Goal: Complete application form

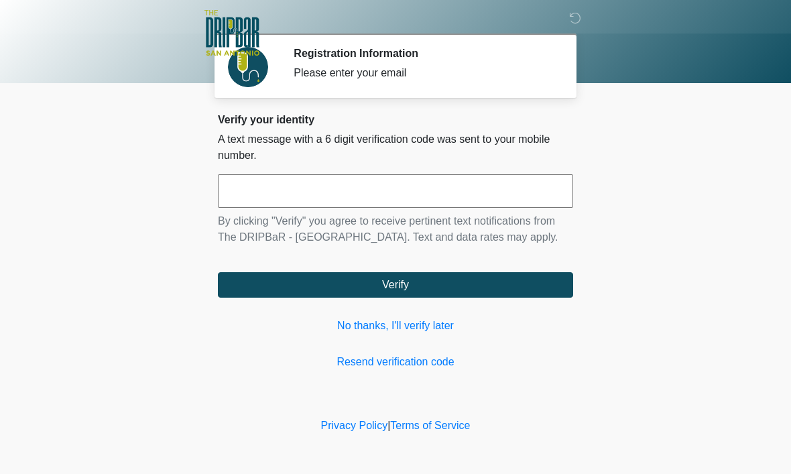
scroll to position [1, 0]
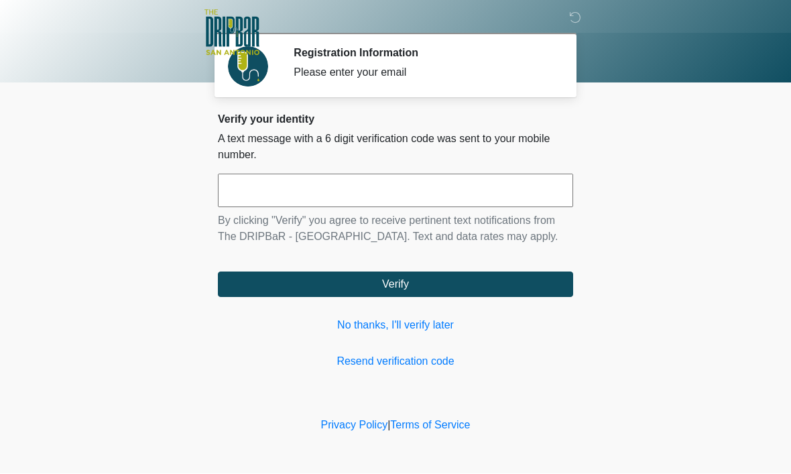
click at [431, 334] on link "No thanks, I'll verify later" at bounding box center [395, 326] width 355 height 16
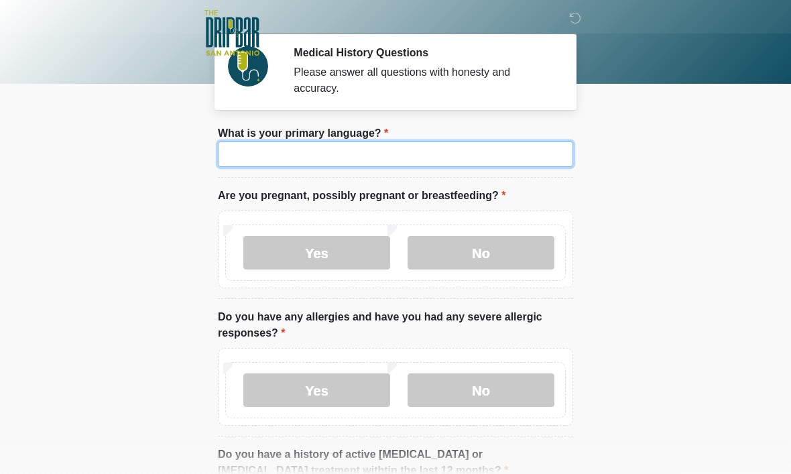
click at [510, 165] on input "What is your primary language?" at bounding box center [395, 154] width 355 height 25
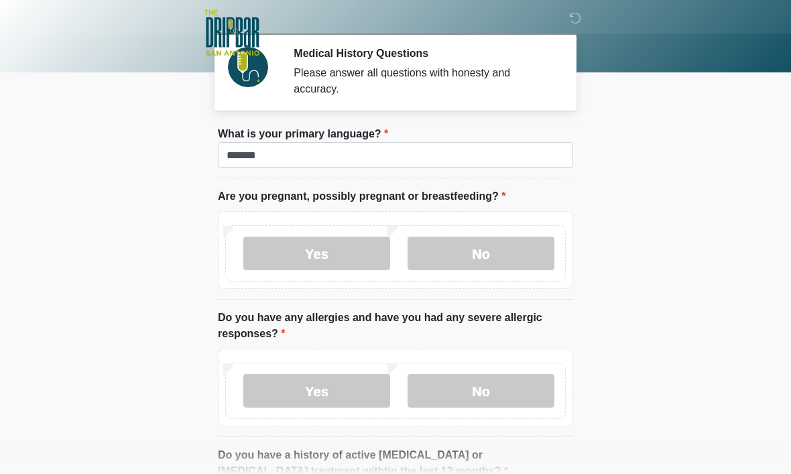
scroll to position [17, 0]
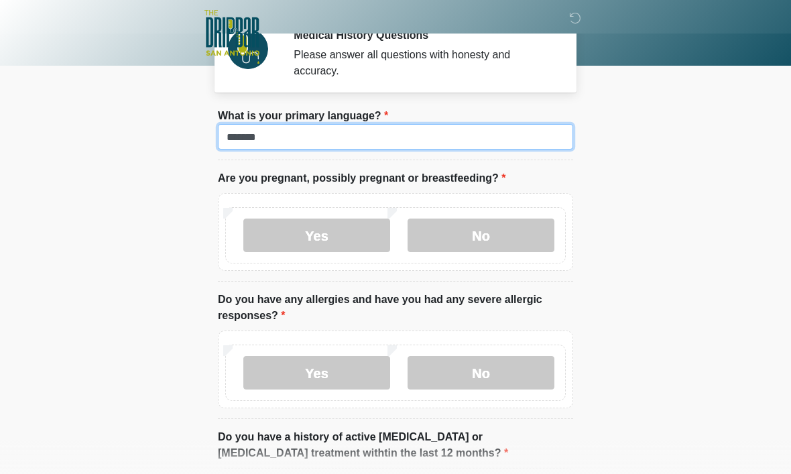
type input "*******"
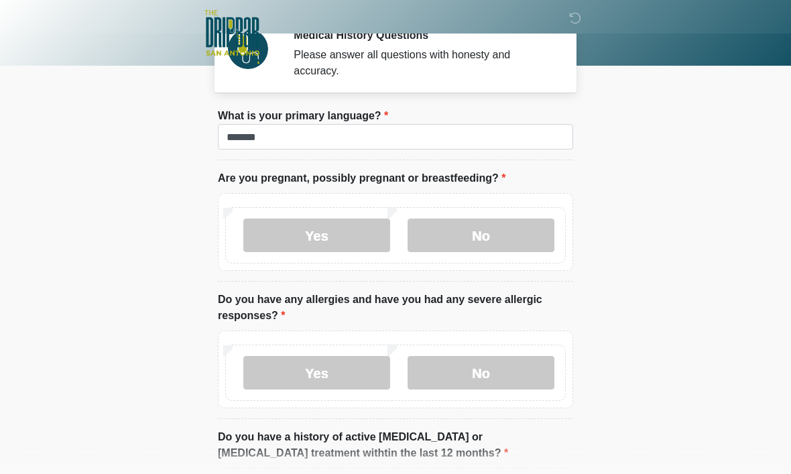
click at [499, 229] on label "No" at bounding box center [481, 236] width 147 height 34
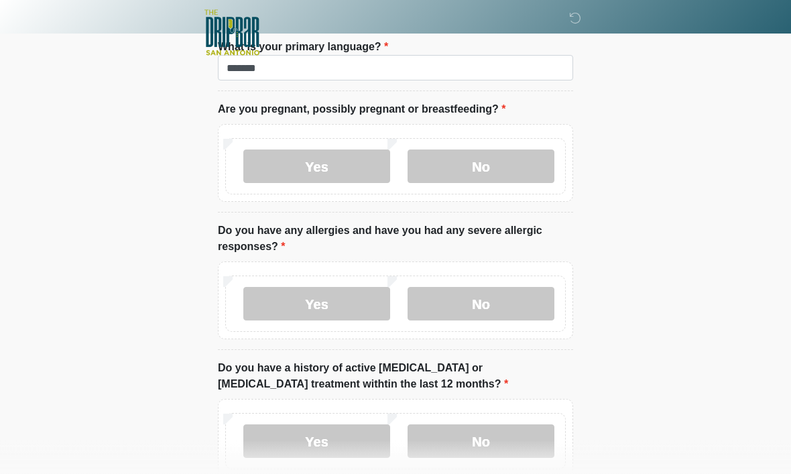
scroll to position [87, 0]
click at [512, 303] on label "No" at bounding box center [481, 304] width 147 height 34
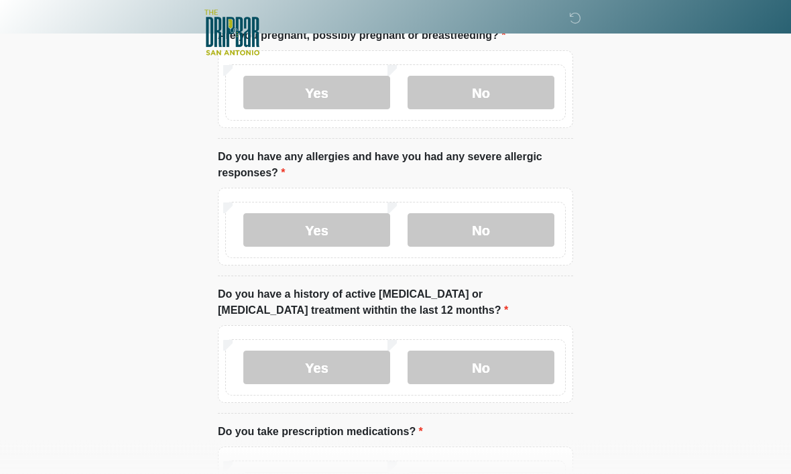
scroll to position [167, 0]
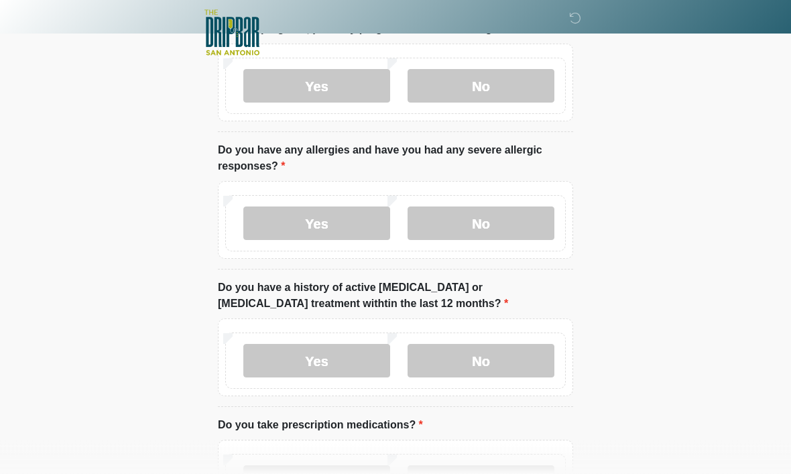
click at [353, 225] on label "Yes" at bounding box center [316, 224] width 147 height 34
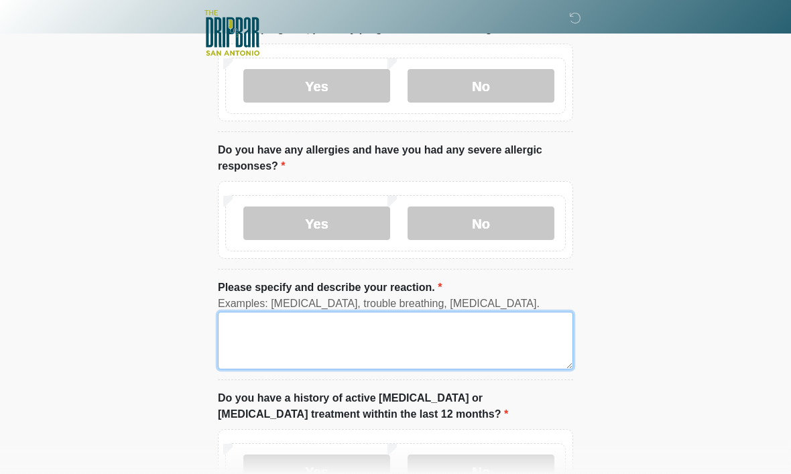
click at [313, 345] on textarea "Please specify and describe your reaction." at bounding box center [395, 341] width 355 height 58
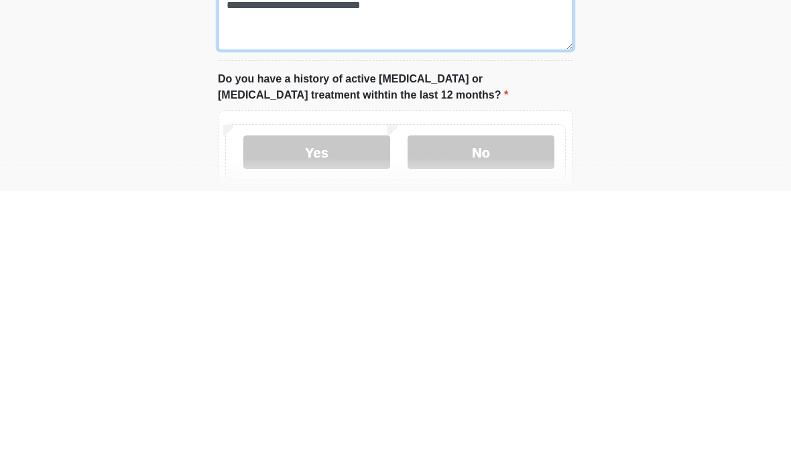
scroll to position [204, 0]
type textarea "**********"
click at [492, 419] on label "No" at bounding box center [481, 436] width 147 height 34
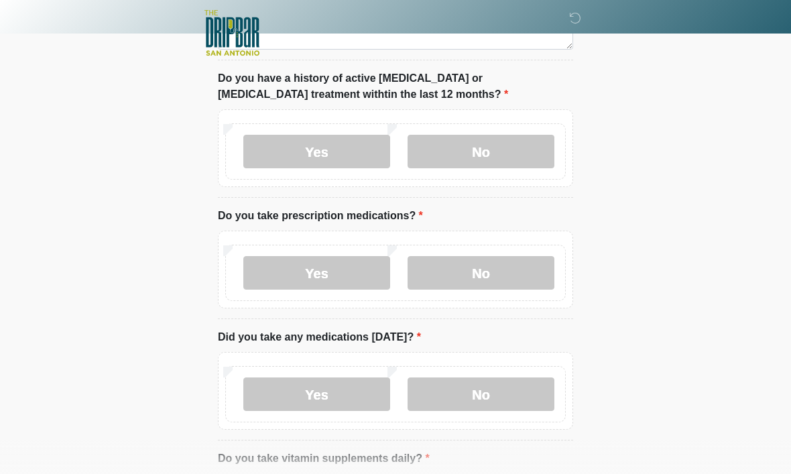
scroll to position [481, 0]
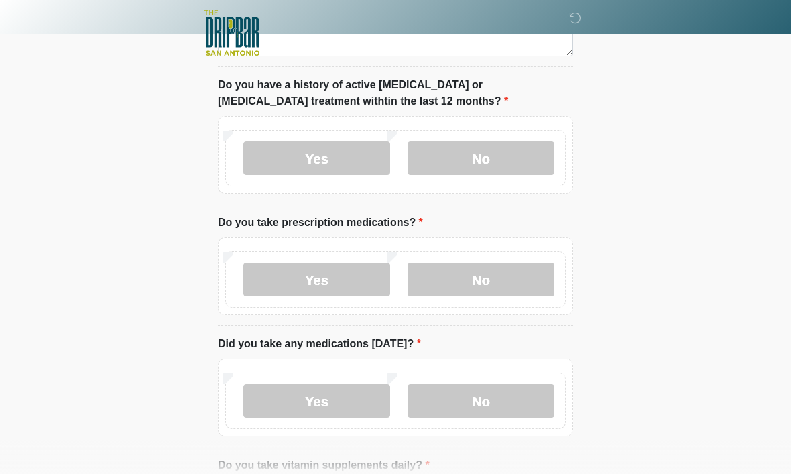
click at [335, 288] on label "Yes" at bounding box center [316, 280] width 147 height 34
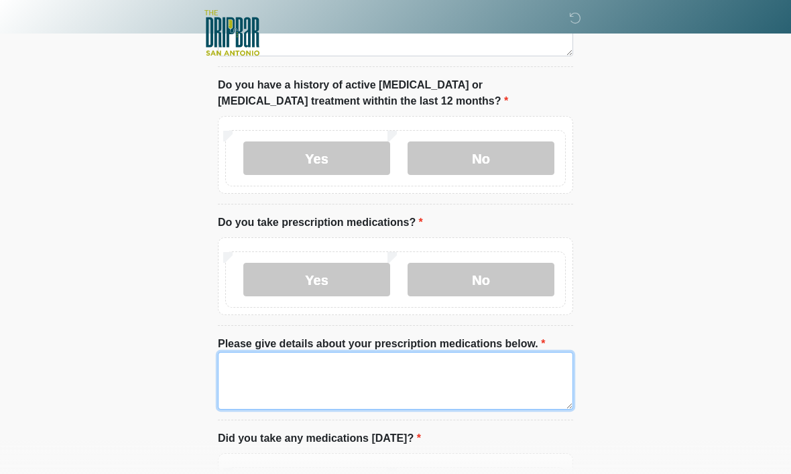
click at [389, 366] on textarea "Please give details about your prescription medications below." at bounding box center [395, 381] width 355 height 58
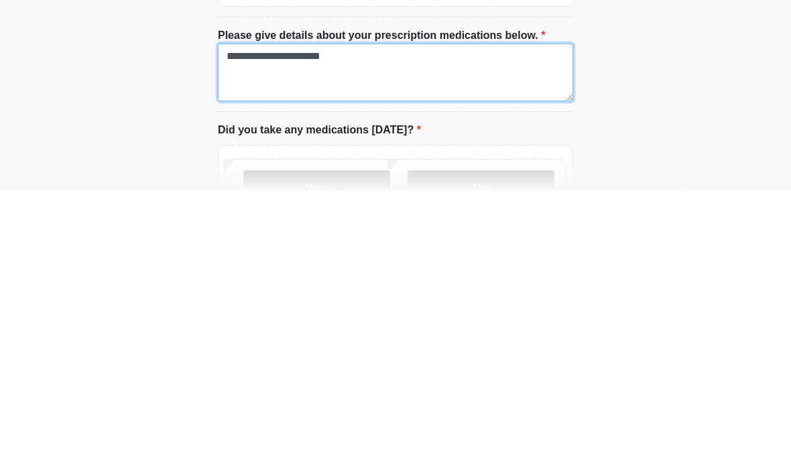
type textarea "**********"
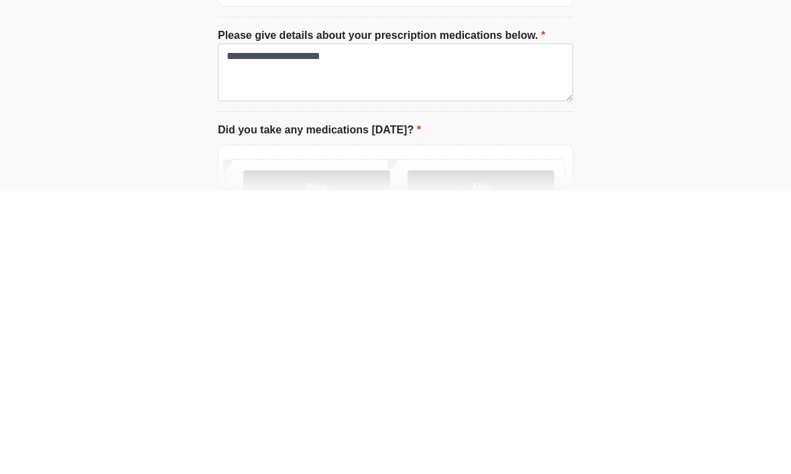
click at [327, 453] on label "Yes" at bounding box center [316, 470] width 147 height 34
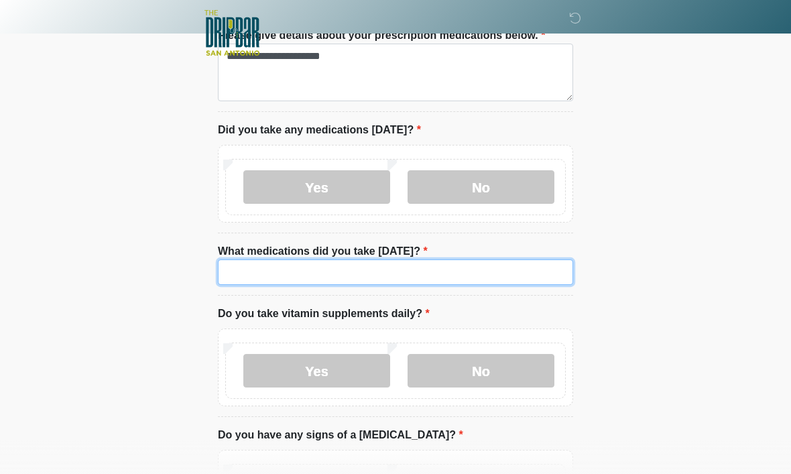
click at [329, 264] on input "What medications did you take [DATE]?" at bounding box center [395, 272] width 355 height 25
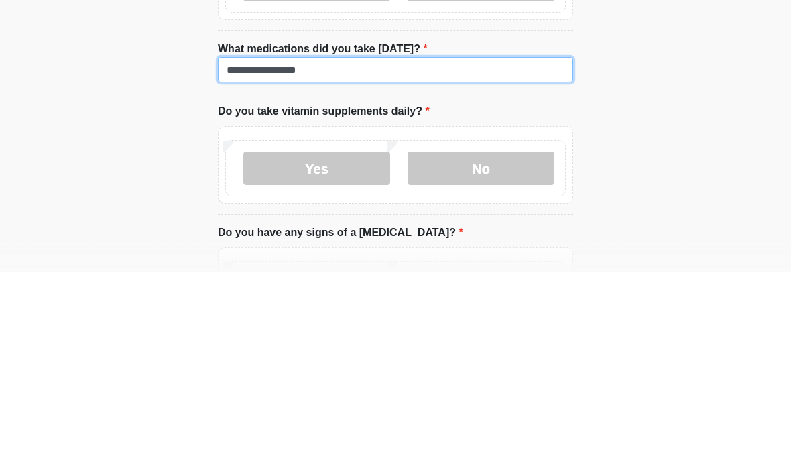
type input "**********"
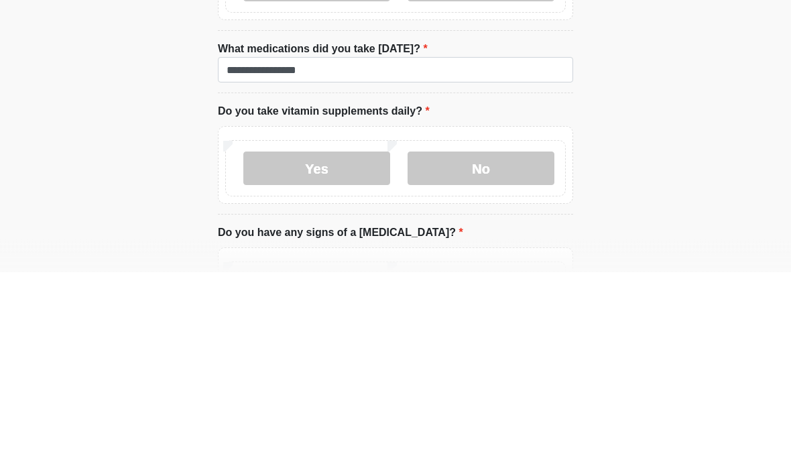
click at [343, 354] on label "Yes" at bounding box center [316, 371] width 147 height 34
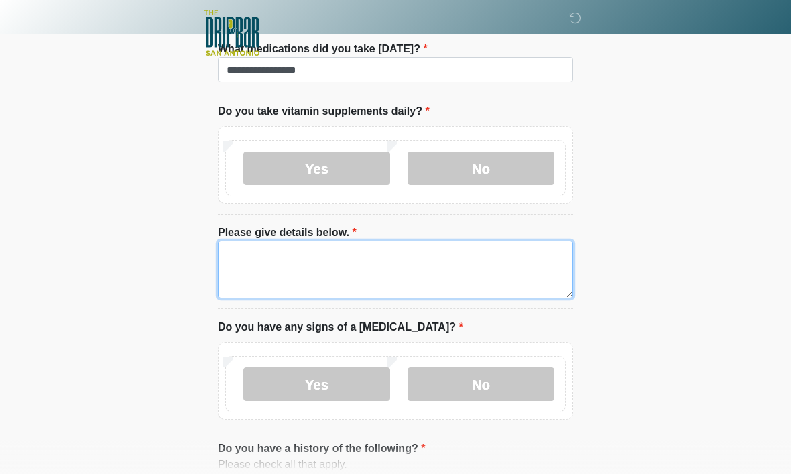
click at [336, 258] on textarea "Please give details below." at bounding box center [395, 270] width 355 height 58
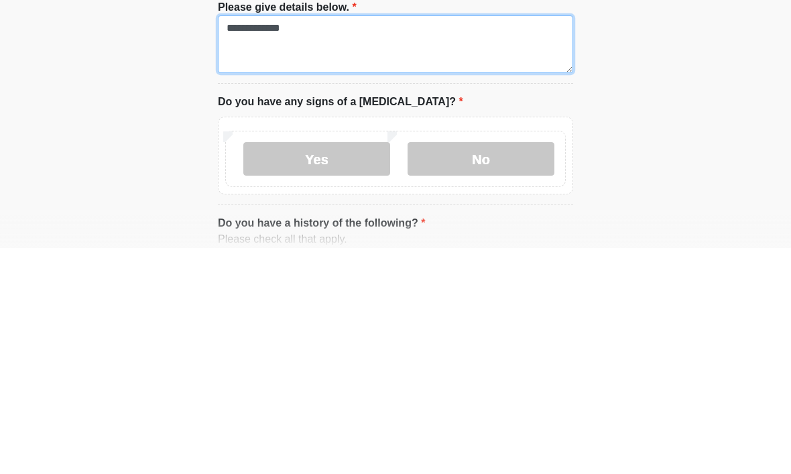
type textarea "**********"
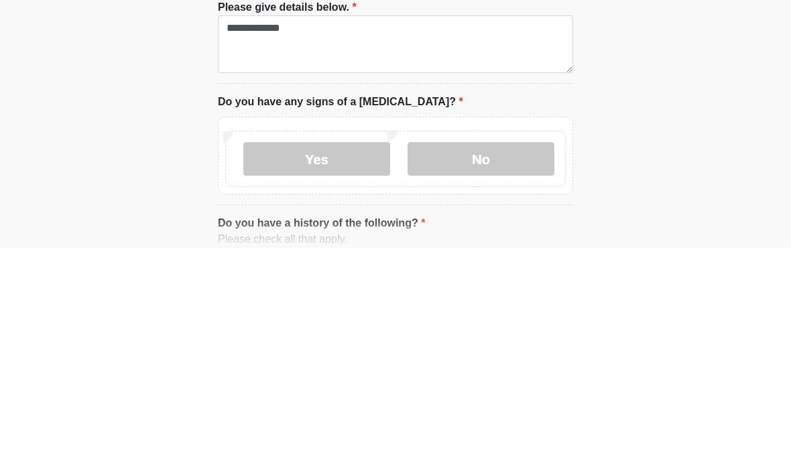
click at [509, 368] on label "No" at bounding box center [481, 385] width 147 height 34
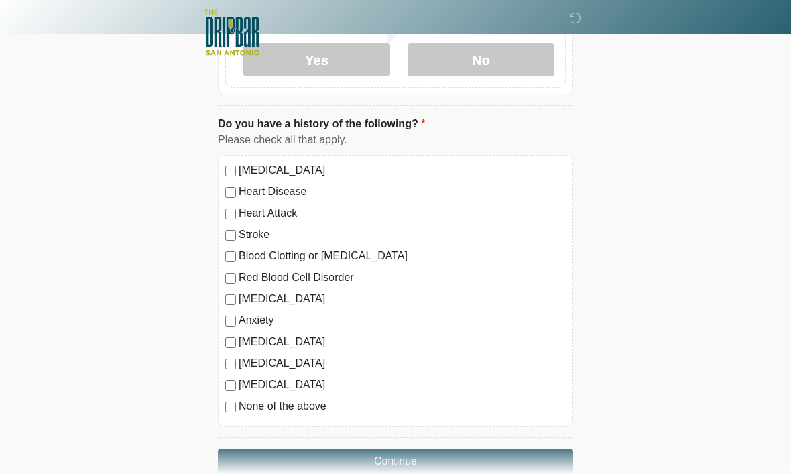
scroll to position [1315, 0]
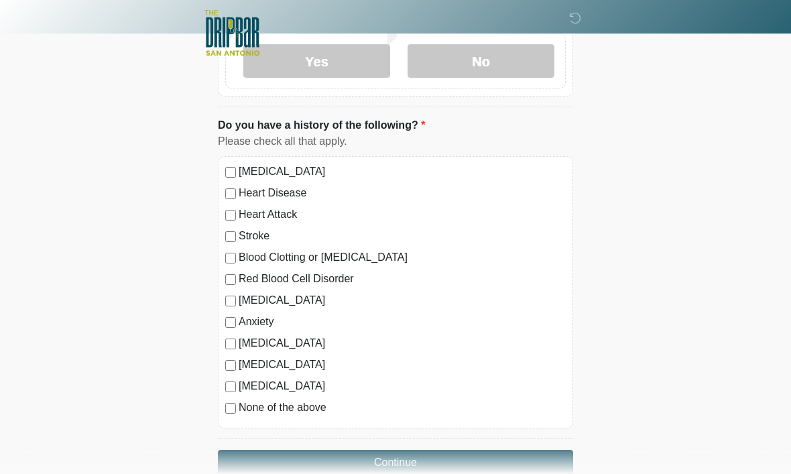
click at [232, 303] on div "[MEDICAL_DATA]" at bounding box center [395, 300] width 341 height 16
click at [467, 459] on button "Continue" at bounding box center [395, 462] width 355 height 25
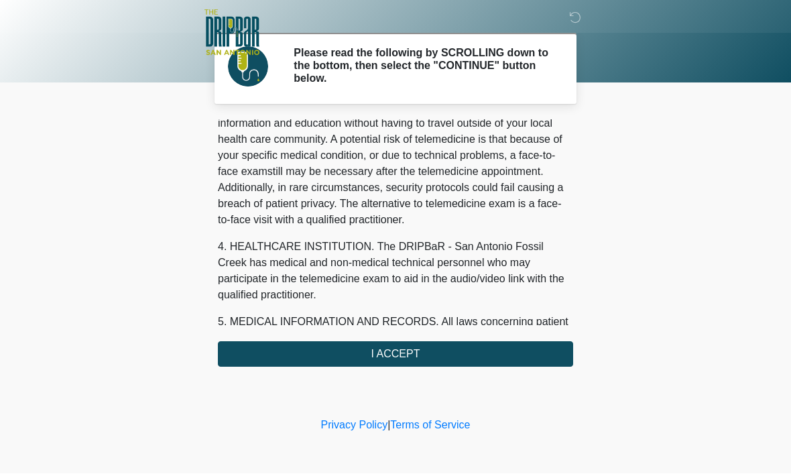
scroll to position [252, 0]
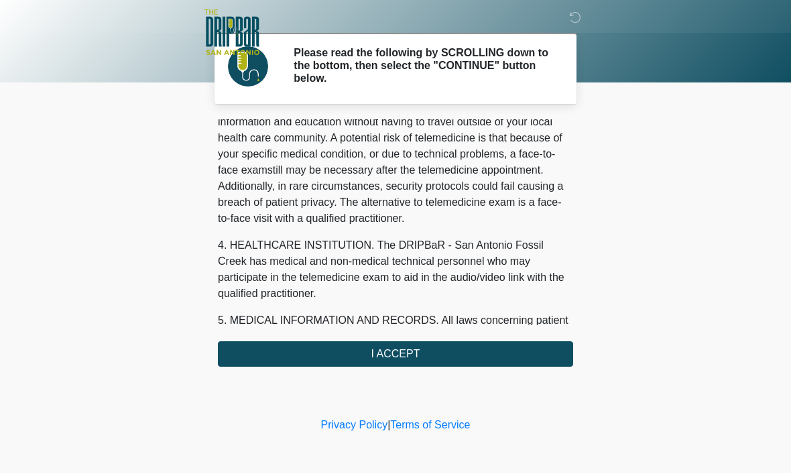
click at [422, 359] on button "I ACCEPT" at bounding box center [395, 354] width 355 height 25
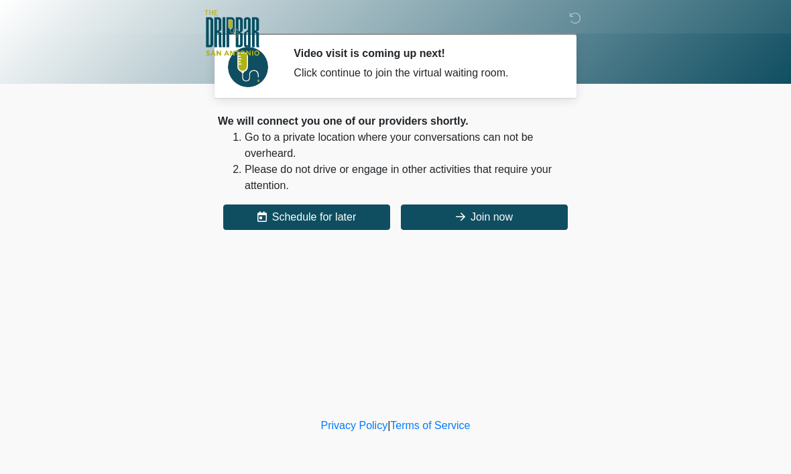
click at [535, 219] on button "Join now" at bounding box center [484, 217] width 167 height 25
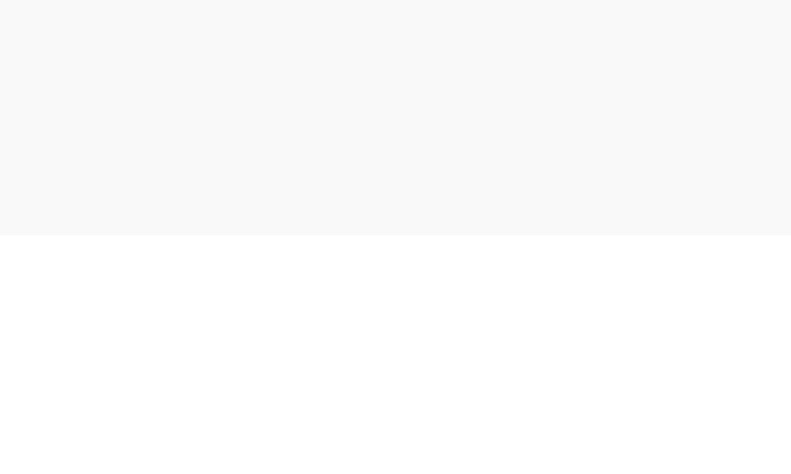
scroll to position [4, 0]
